Goal: Task Accomplishment & Management: Use online tool/utility

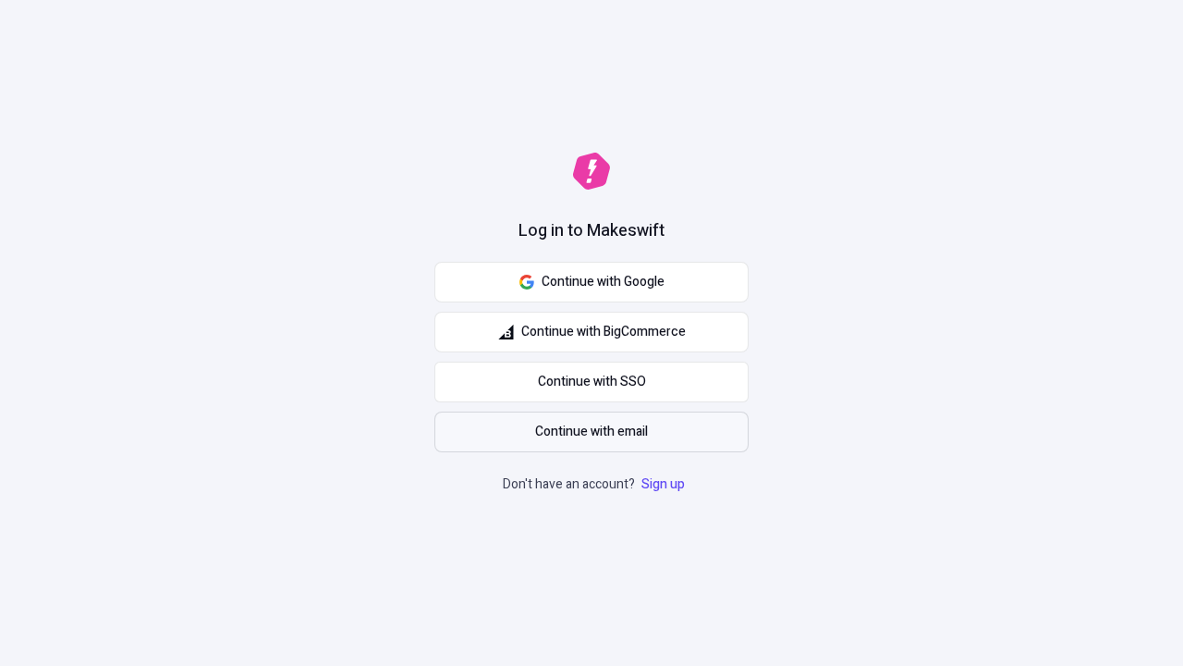
click at [592, 432] on span "Continue with email" at bounding box center [591, 432] width 113 height 20
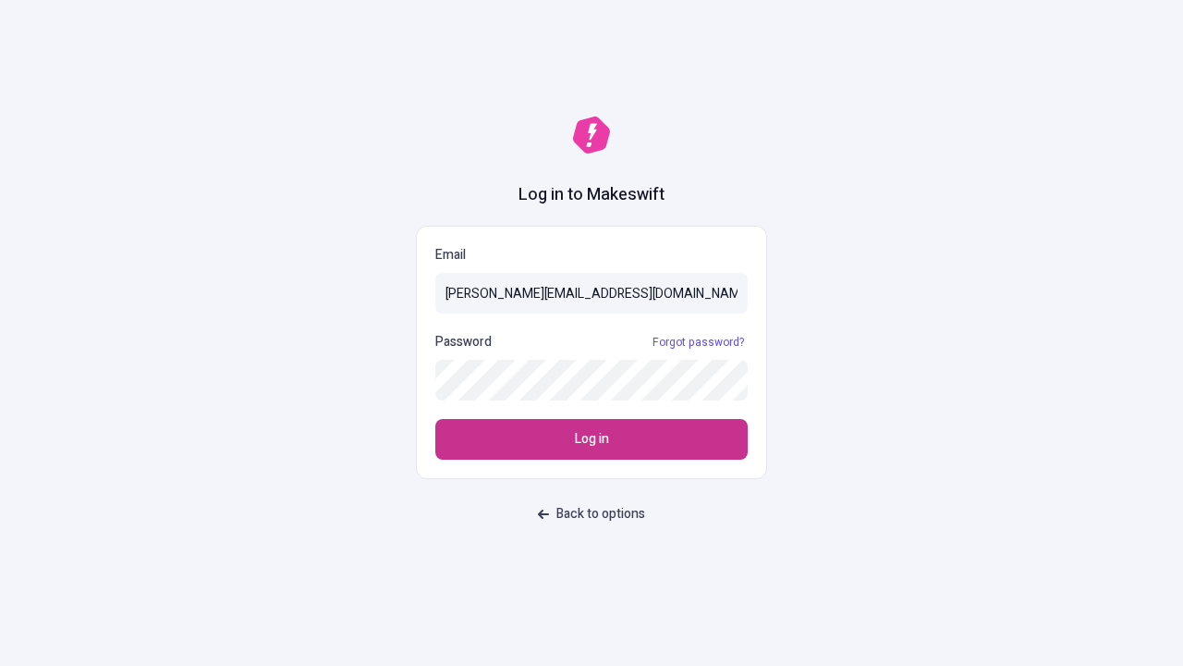
click at [592, 439] on span "Log in" at bounding box center [592, 439] width 34 height 20
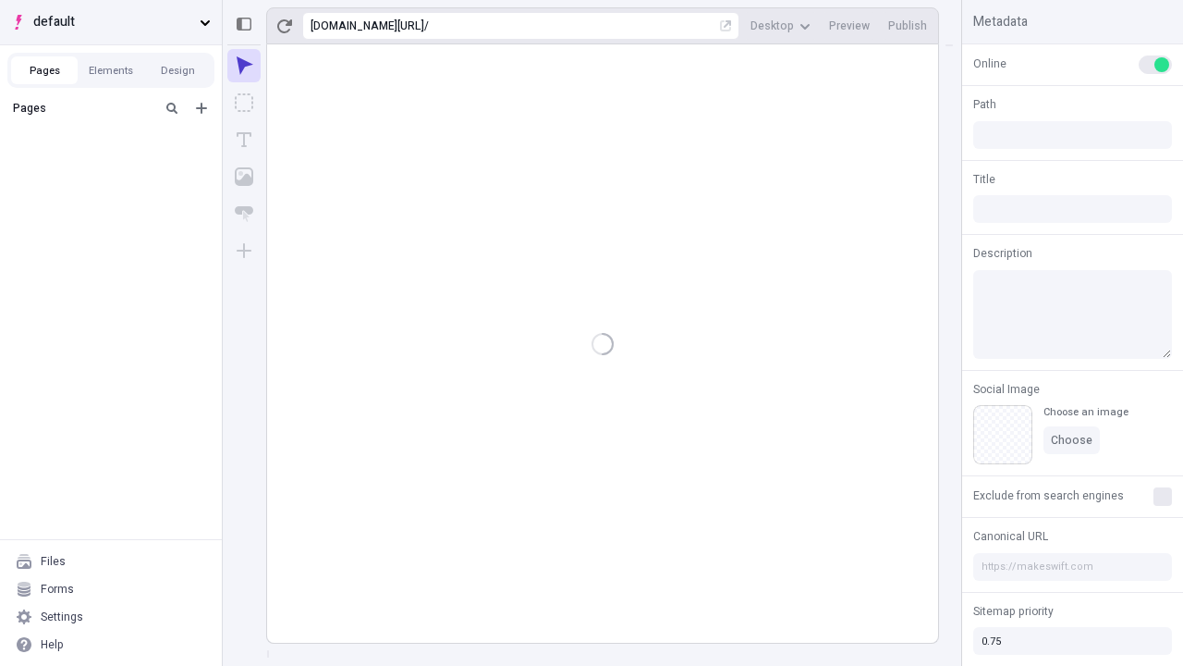
click at [111, 22] on span "default" at bounding box center [112, 22] width 159 height 20
type input "/deep-link-tenuis"
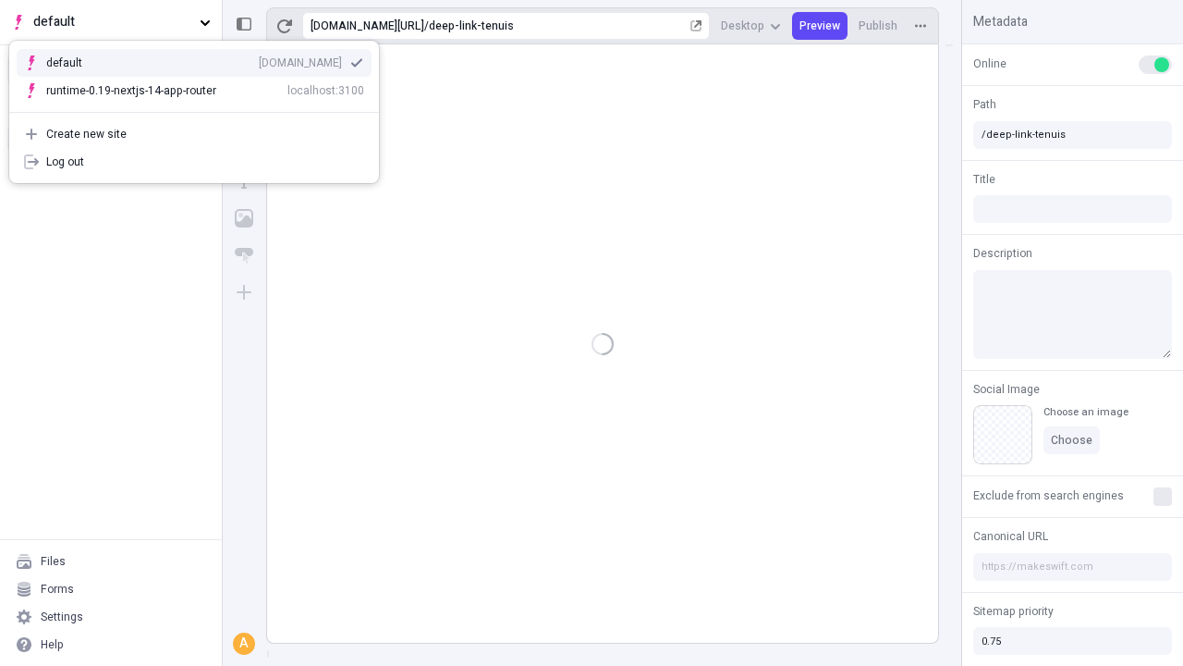
click at [259, 59] on div "qee9k4dy7d.staging.makeswift.site" at bounding box center [300, 62] width 83 height 15
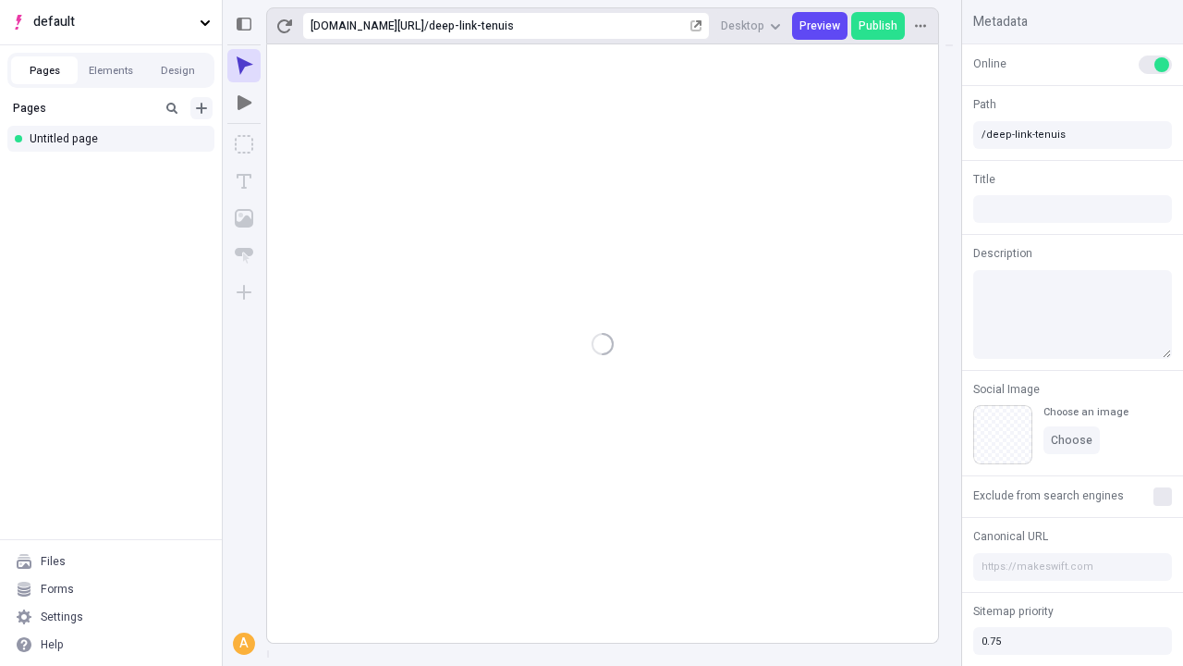
click at [202, 108] on icon "Add new" at bounding box center [201, 108] width 11 height 11
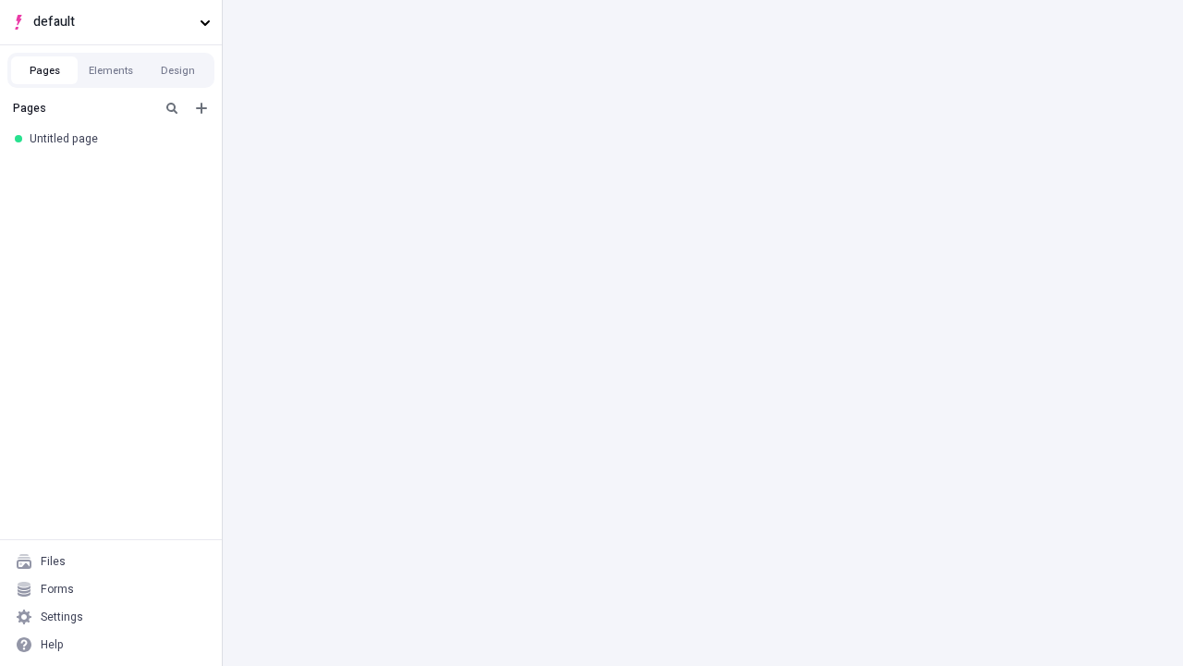
click at [116, 168] on div "Blank page" at bounding box center [117, 172] width 178 height 28
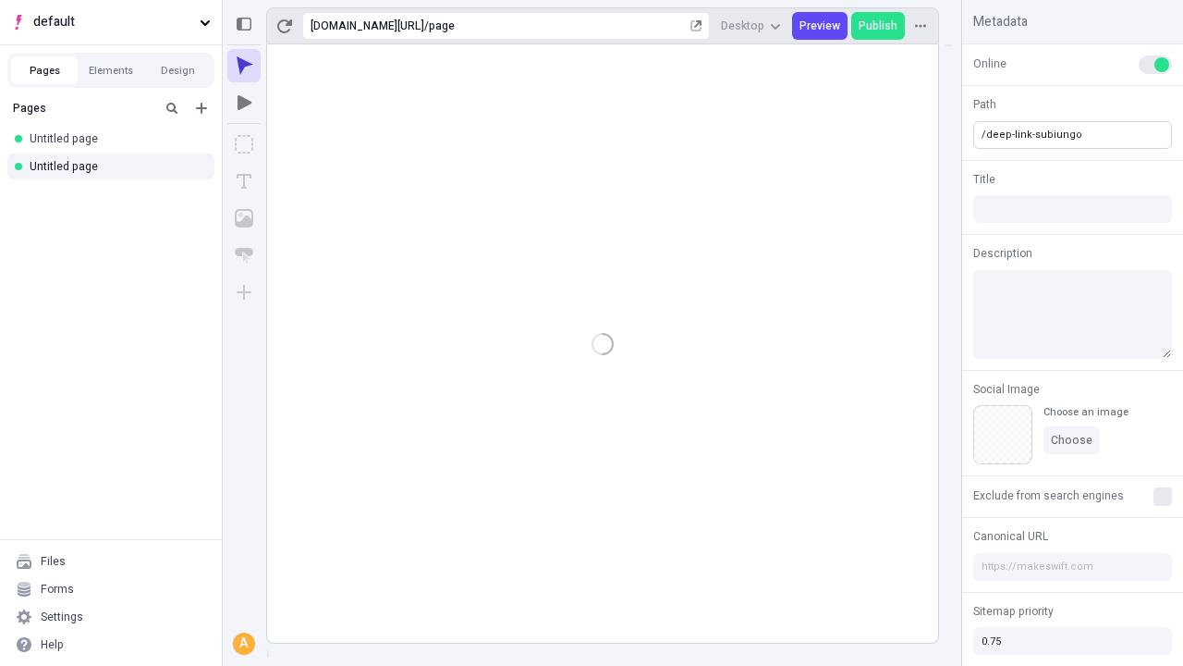
type input "/deep-link-subiungo"
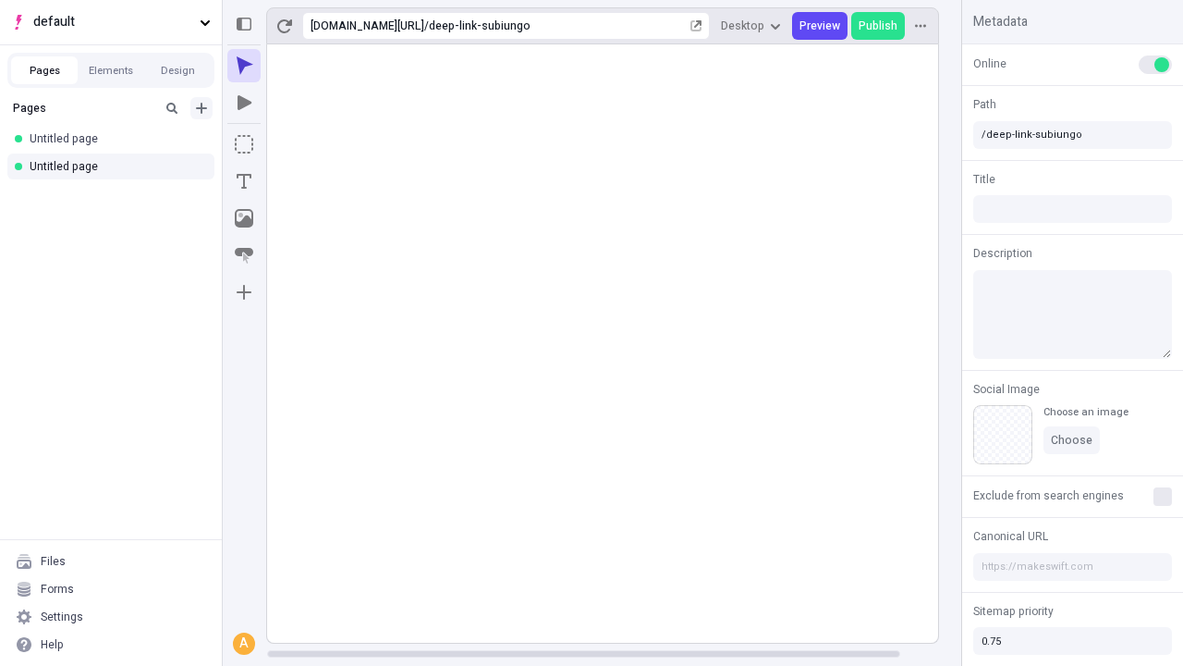
click at [202, 108] on icon "Add new" at bounding box center [201, 108] width 11 height 11
click at [116, 168] on div "Blank page" at bounding box center [117, 168] width 178 height 28
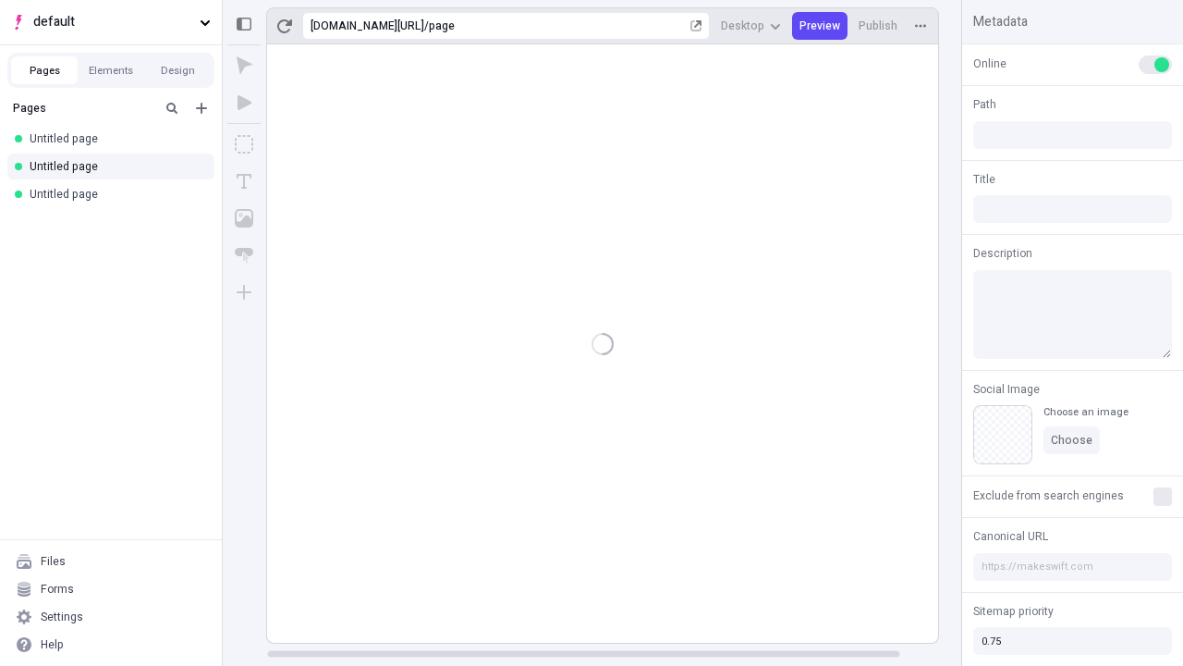
type input "/page"
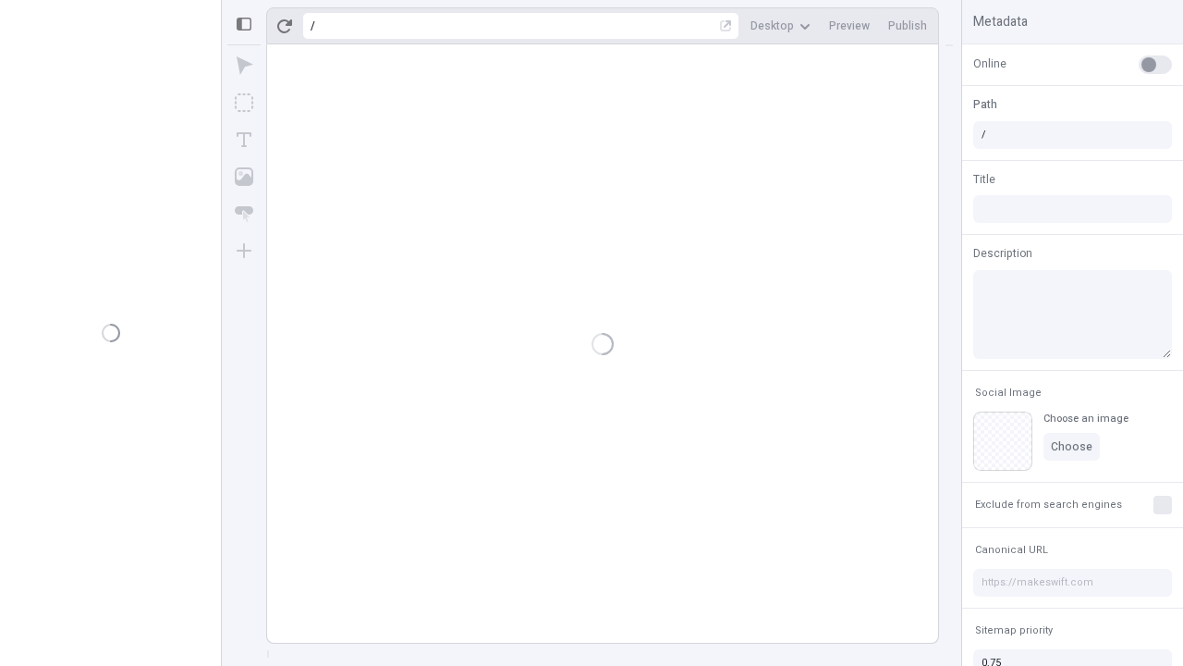
type input "/deep-link-subiungo"
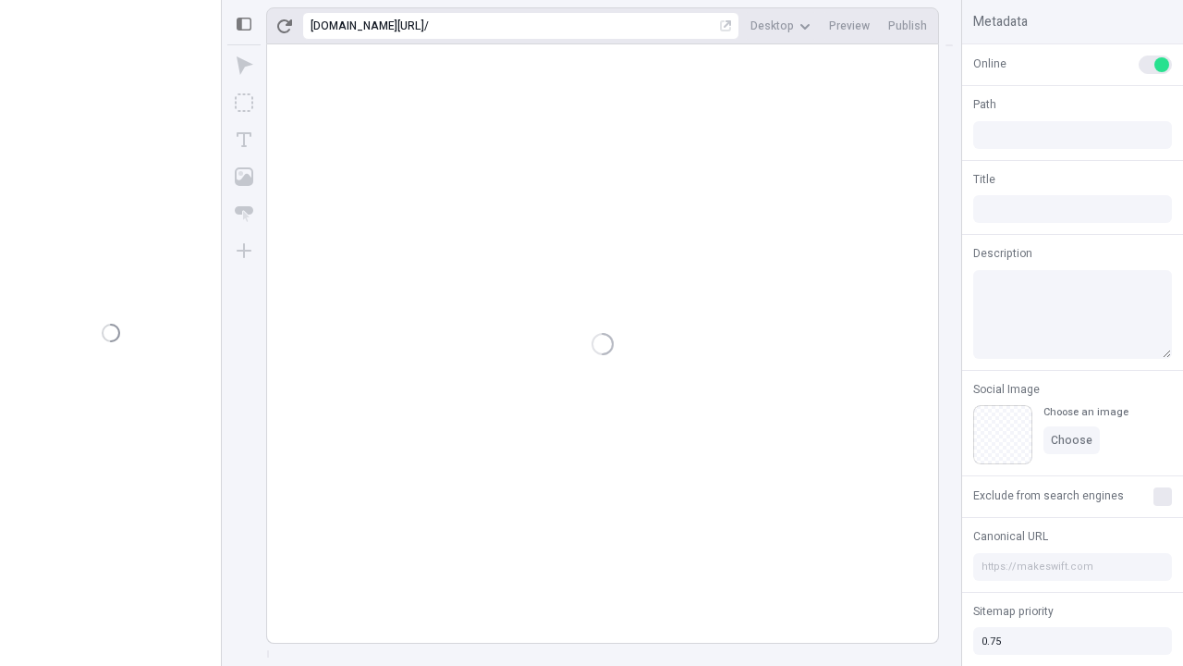
type input "/deep-link-subiungo"
